Goal: Task Accomplishment & Management: Use online tool/utility

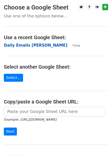
click at [32, 47] on strong "Daily Emails [PERSON_NAME]" at bounding box center [35, 45] width 63 height 5
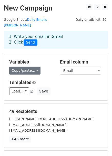
click at [32, 67] on link "Copy/paste..." at bounding box center [24, 71] width 31 height 8
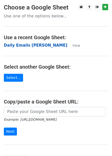
click at [20, 44] on strong "Daily Emails [PERSON_NAME]" at bounding box center [35, 45] width 63 height 5
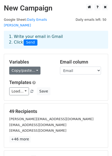
click at [22, 67] on link "Copy/paste..." at bounding box center [24, 71] width 31 height 8
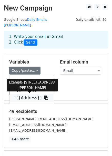
click at [31, 94] on link "{{Address}}" at bounding box center [31, 98] width 45 height 8
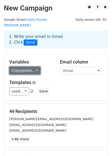
click at [29, 67] on link "Copy/paste..." at bounding box center [24, 71] width 31 height 8
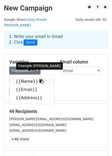
click at [27, 77] on link "{{Name}}" at bounding box center [31, 81] width 45 height 8
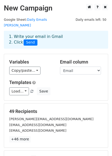
scroll to position [62, 0]
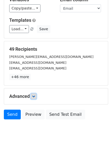
click at [33, 93] on link at bounding box center [34, 96] width 6 height 6
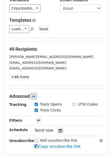
click at [33, 93] on link at bounding box center [34, 96] width 6 height 6
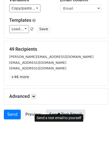
click at [50, 110] on link "Send Test Email" at bounding box center [65, 115] width 39 height 10
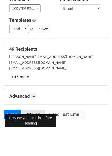
click at [33, 110] on link "Preview" at bounding box center [33, 115] width 23 height 10
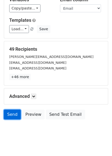
click at [8, 110] on link "Send" at bounding box center [12, 115] width 17 height 10
